Goal: Navigation & Orientation: Find specific page/section

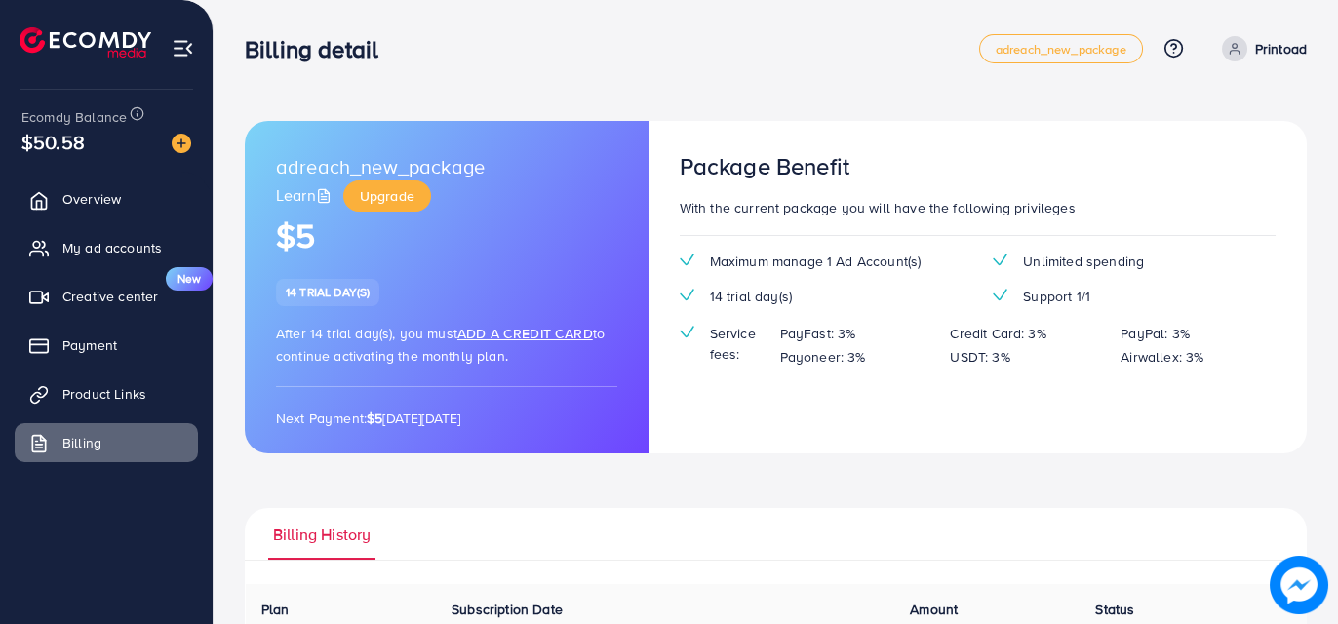
scroll to position [289, 0]
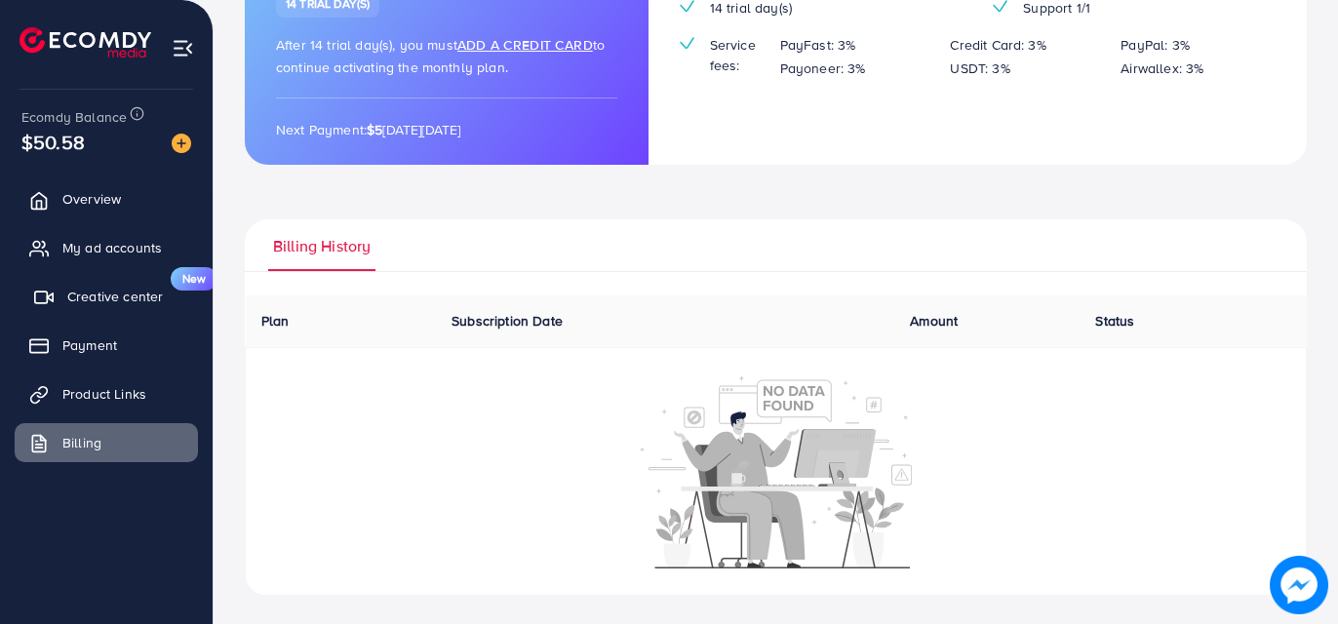
click at [116, 282] on link "Creative center New" at bounding box center [106, 296] width 183 height 39
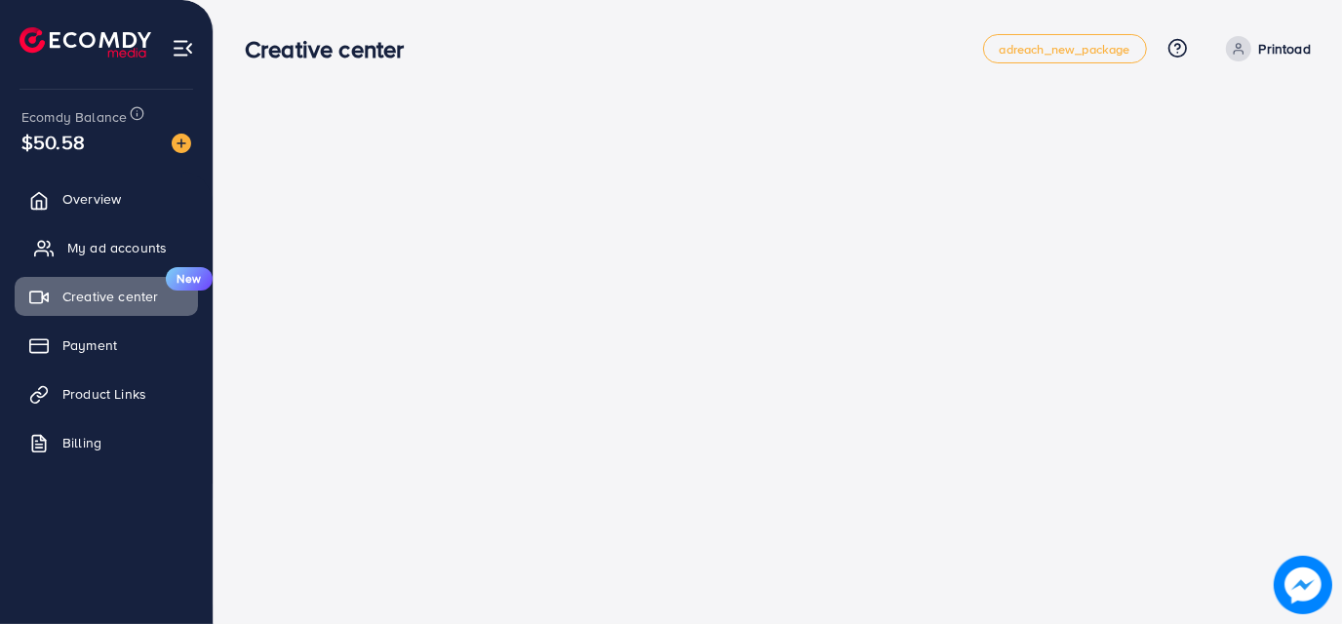
click at [122, 245] on span "My ad accounts" at bounding box center [116, 247] width 99 height 19
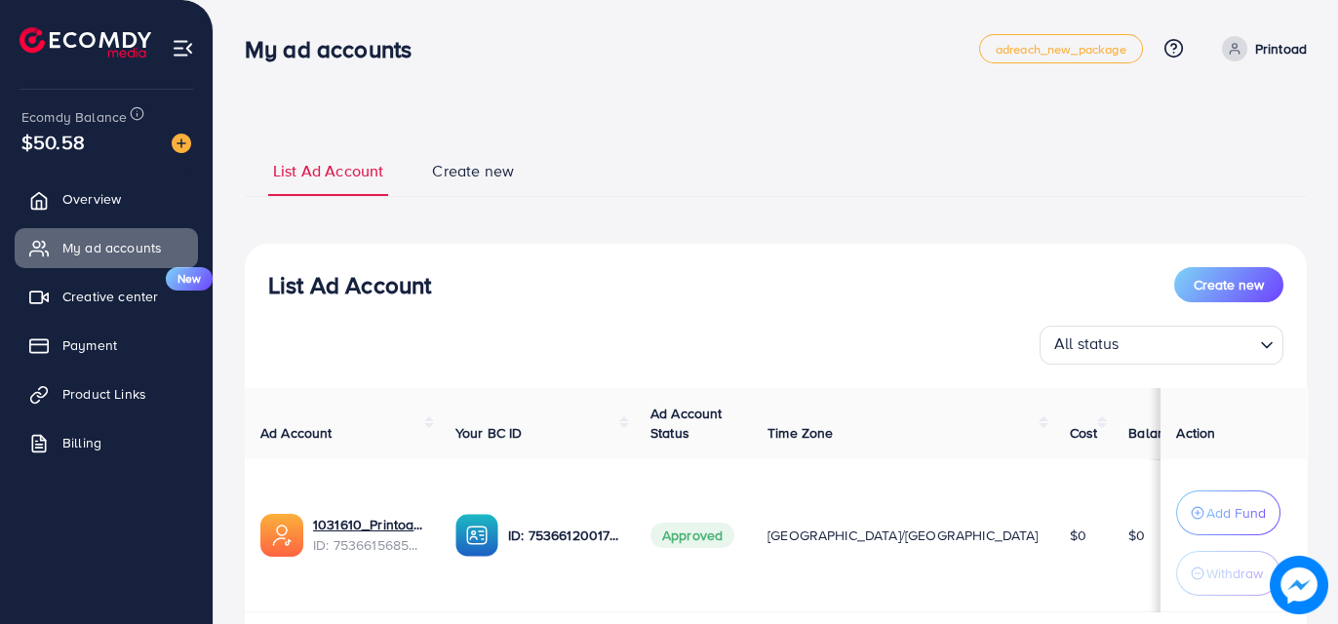
scroll to position [126, 0]
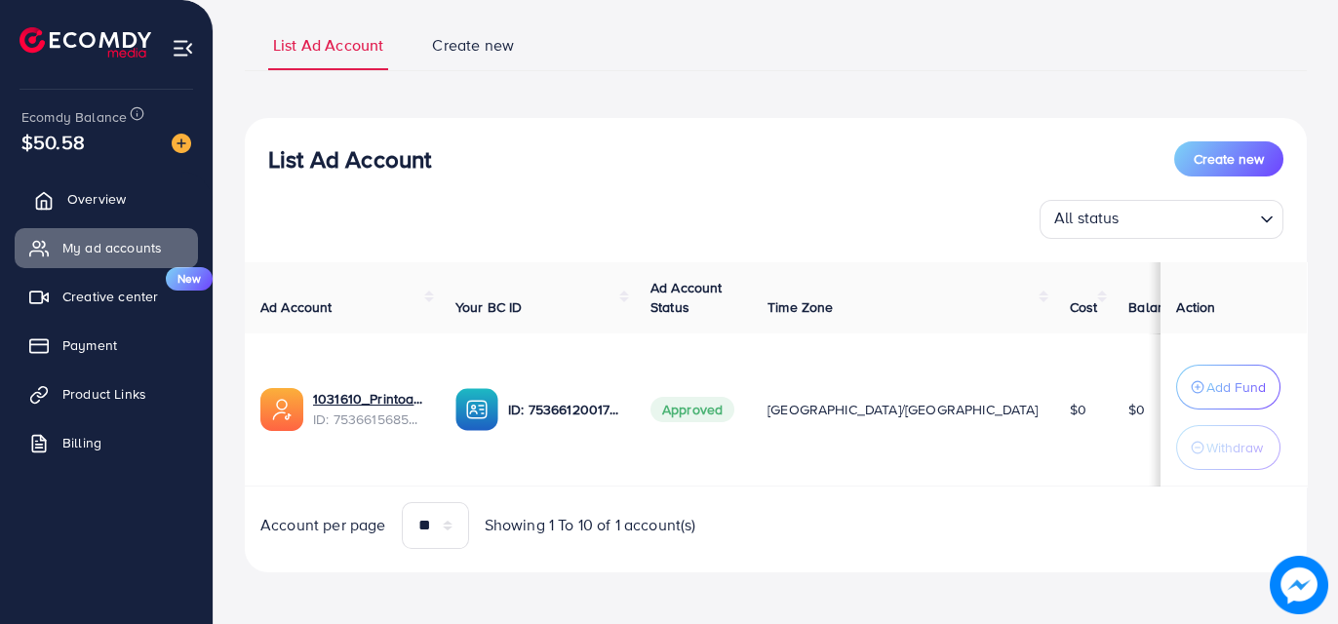
click at [105, 200] on span "Overview" at bounding box center [96, 198] width 58 height 19
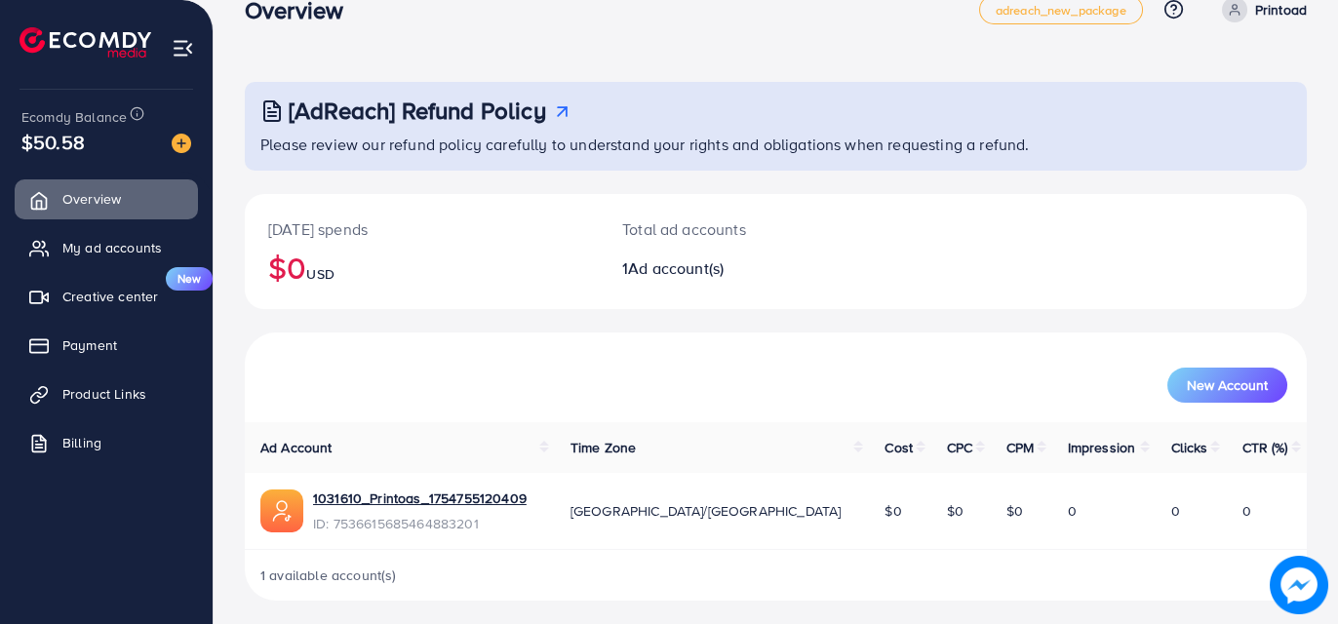
scroll to position [46, 0]
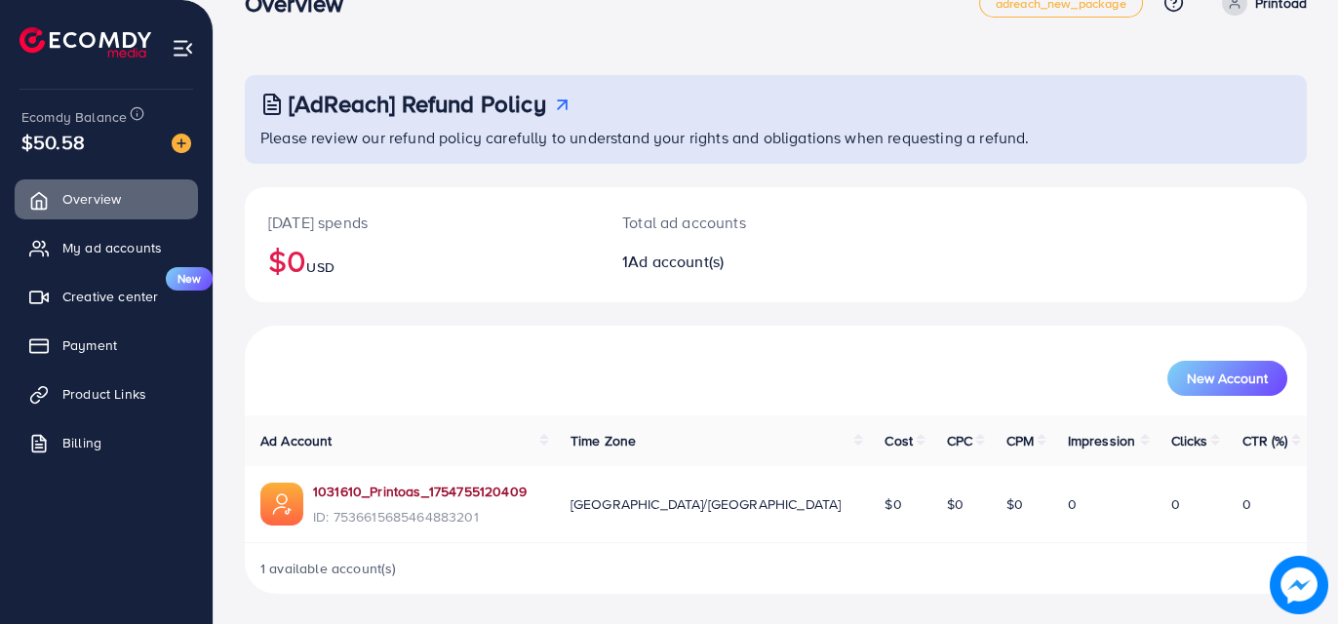
click at [371, 493] on link "1031610_Printoas_1754755120409" at bounding box center [420, 491] width 214 height 19
